Goal: Task Accomplishment & Management: Manage account settings

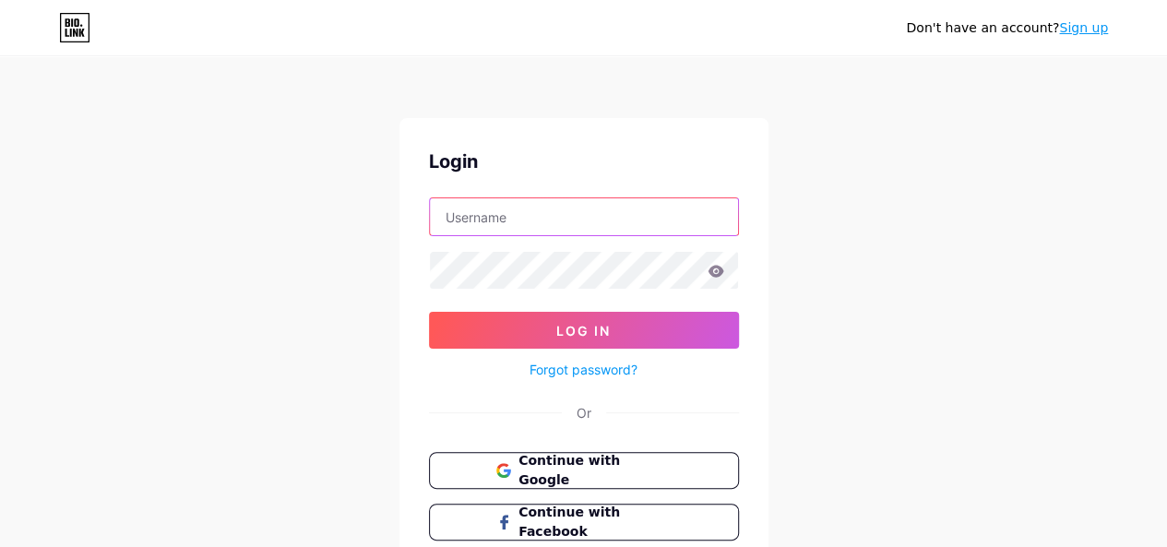
click at [488, 213] on input "text" at bounding box center [584, 216] width 308 height 37
paste input "[URL][DOMAIN_NAME] [EMAIL_ADDRESS][DOMAIN_NAME]"
type input "[URL][DOMAIN_NAME] [EMAIL_ADDRESS][DOMAIN_NAME]"
click at [594, 204] on input "text" at bounding box center [584, 216] width 308 height 37
paste input "[EMAIL_ADDRESS][DOMAIN_NAME]"
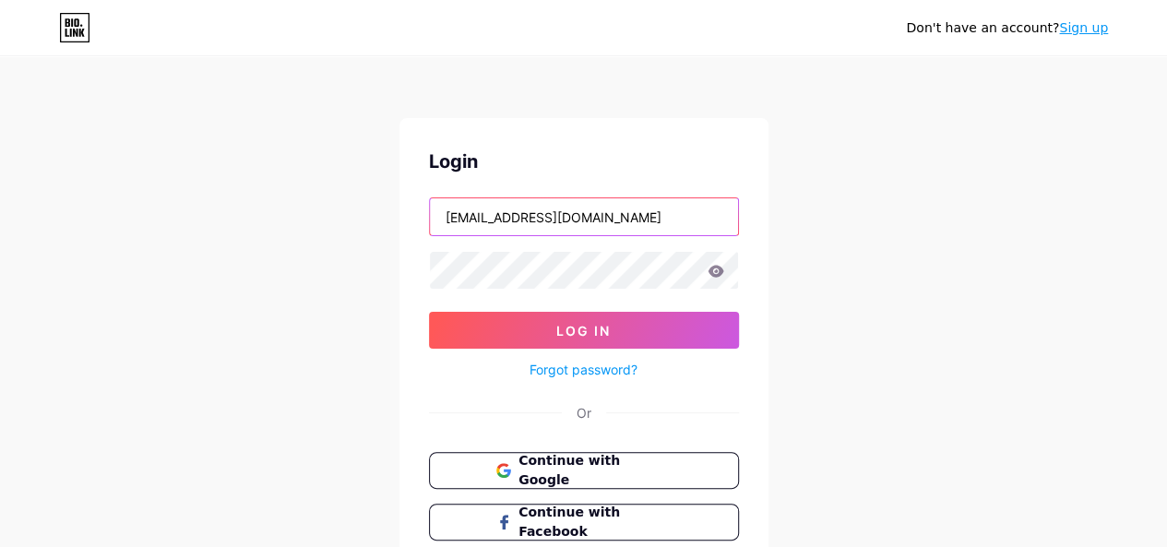
type input "[EMAIL_ADDRESS][DOMAIN_NAME]"
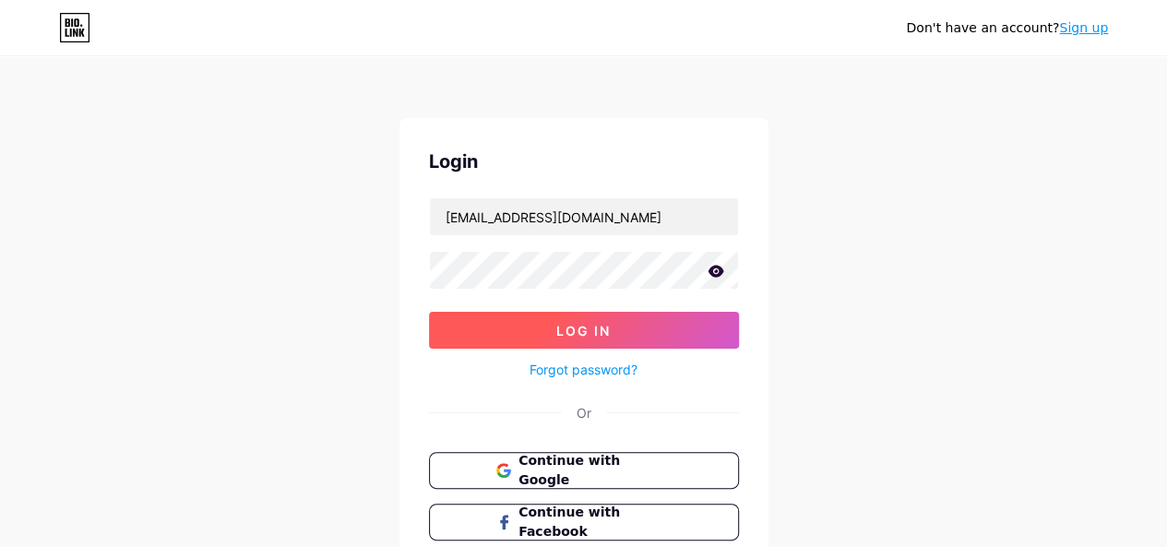
click at [580, 314] on button "Log In" at bounding box center [584, 330] width 310 height 37
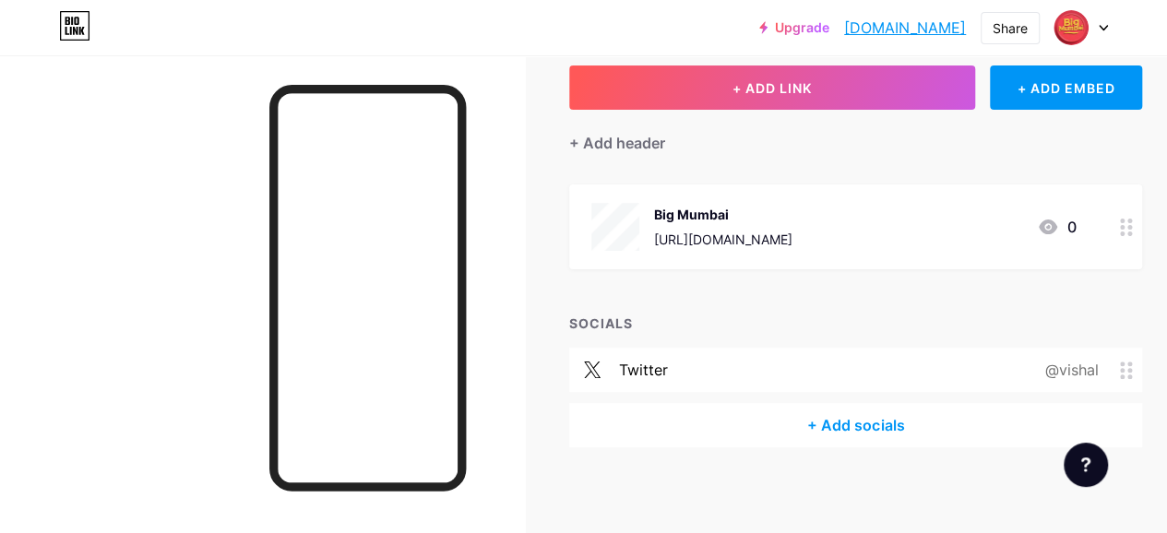
scroll to position [108, 0]
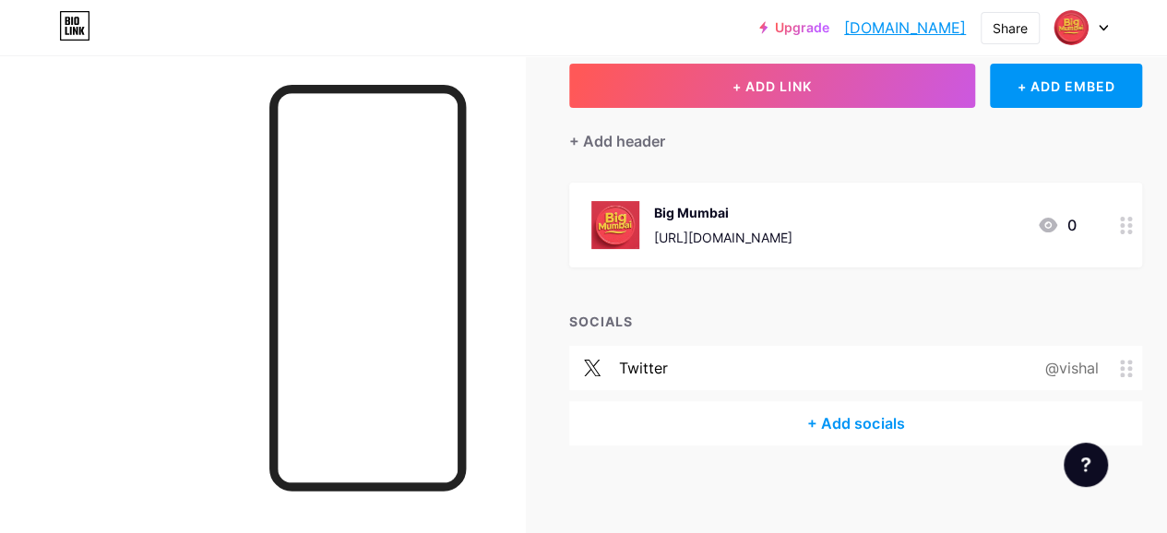
click at [783, 238] on div "[URL][DOMAIN_NAME]" at bounding box center [723, 237] width 138 height 19
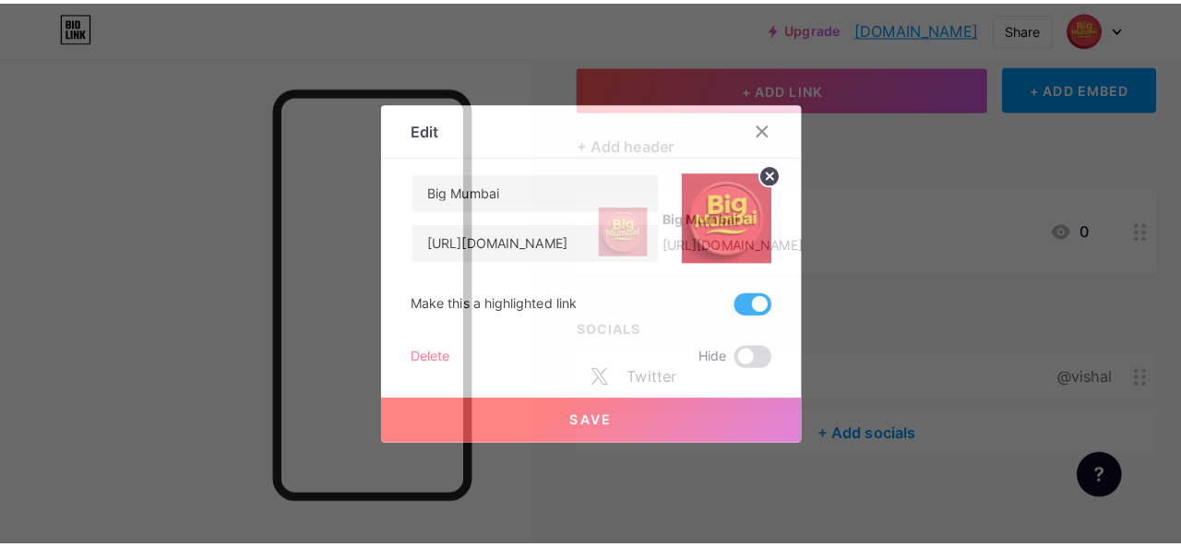
scroll to position [98, 0]
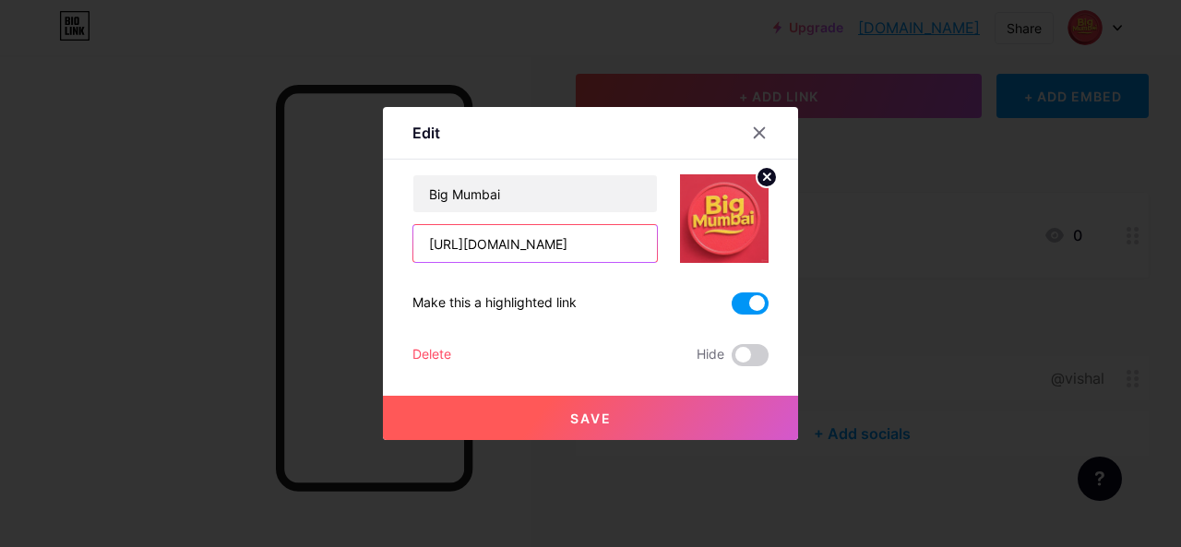
click at [595, 247] on input "[URL][DOMAIN_NAME]" at bounding box center [535, 243] width 244 height 37
type input "h"
paste input "[URL][DOMAIN_NAME]"
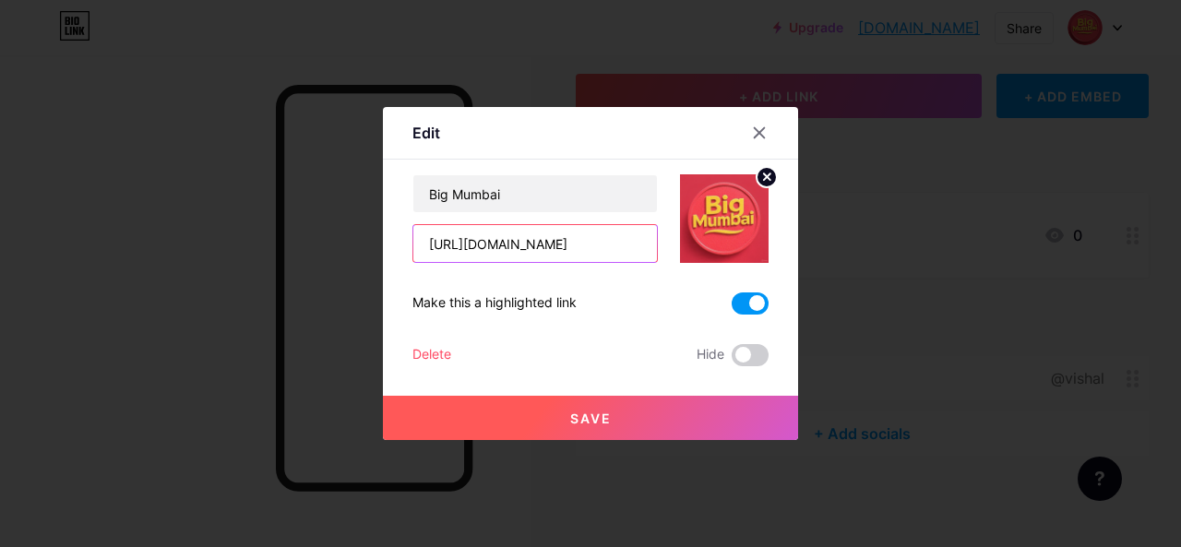
type input "[URL][DOMAIN_NAME]"
click at [532, 405] on button "Save" at bounding box center [590, 418] width 415 height 44
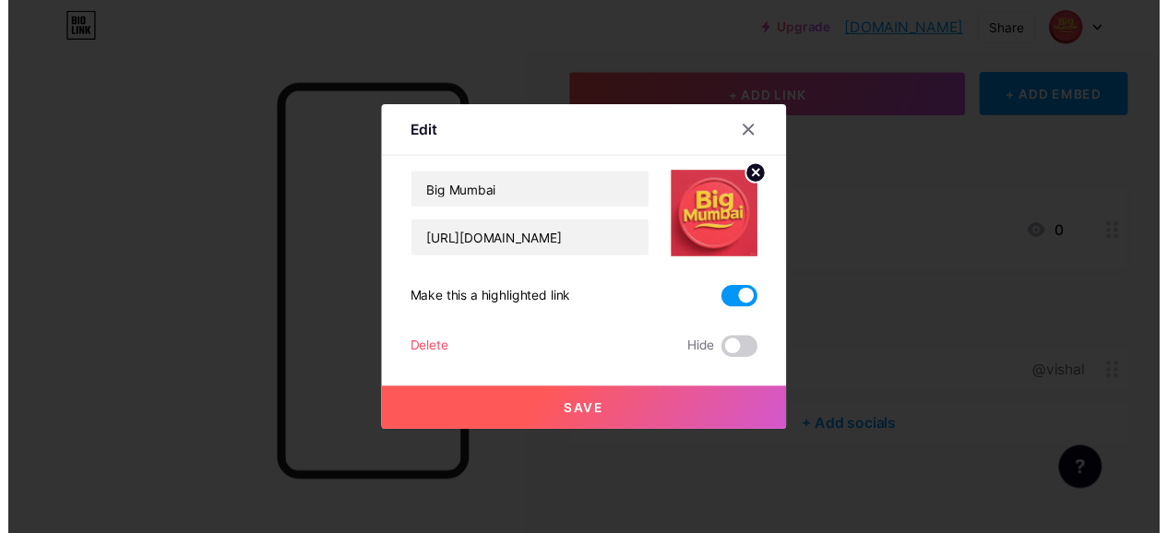
scroll to position [0, 0]
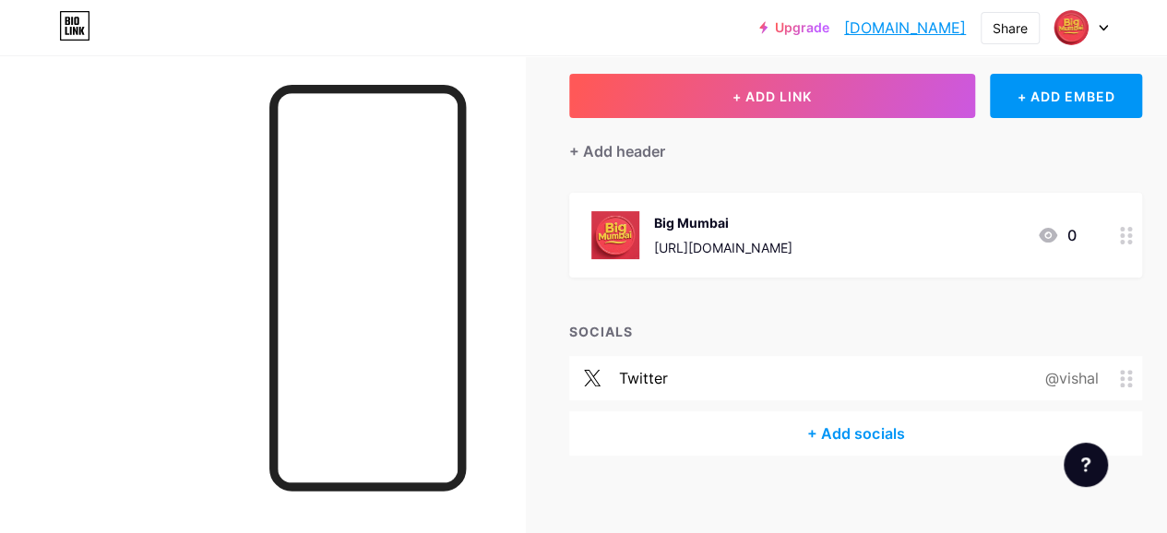
click at [1103, 27] on icon at bounding box center [1103, 28] width 9 height 6
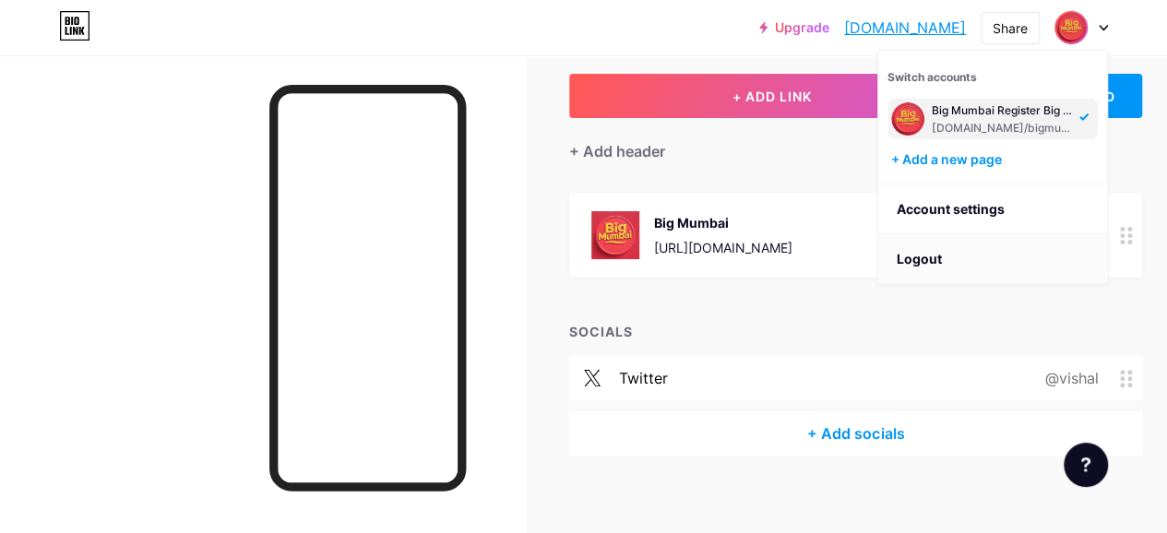
click at [897, 253] on li "Logout" at bounding box center [993, 259] width 229 height 50
